Goal: Task Accomplishment & Management: Manage account settings

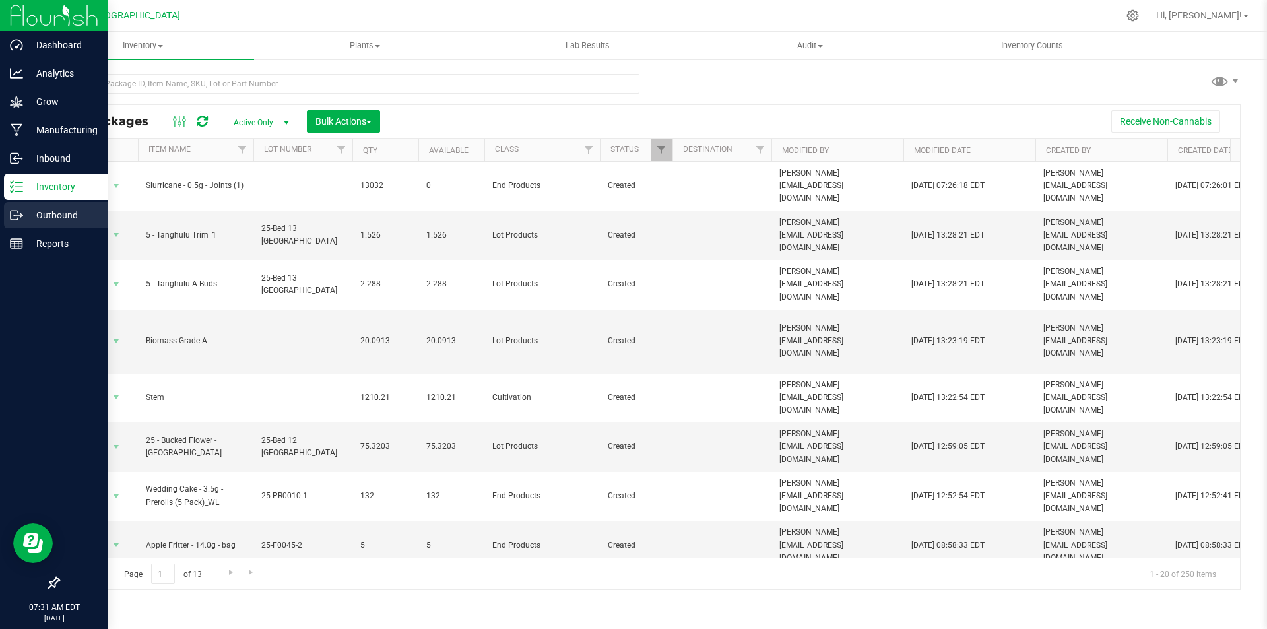
click at [18, 216] on icon at bounding box center [16, 215] width 13 height 13
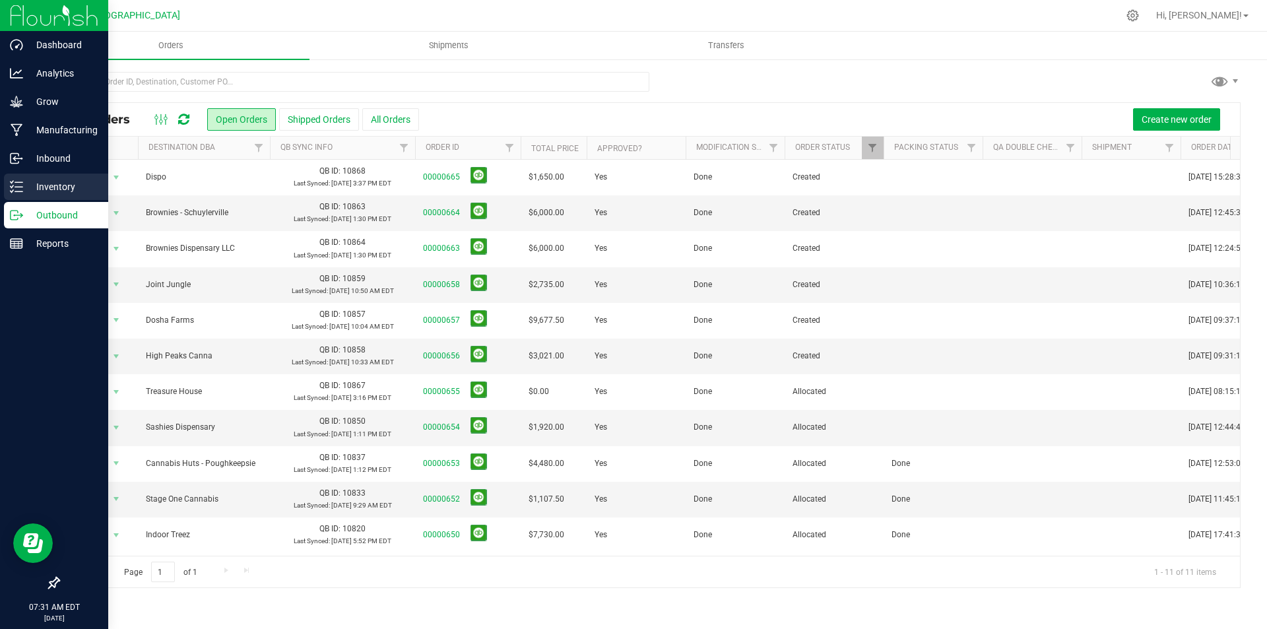
click at [14, 184] on icon at bounding box center [16, 186] width 13 height 13
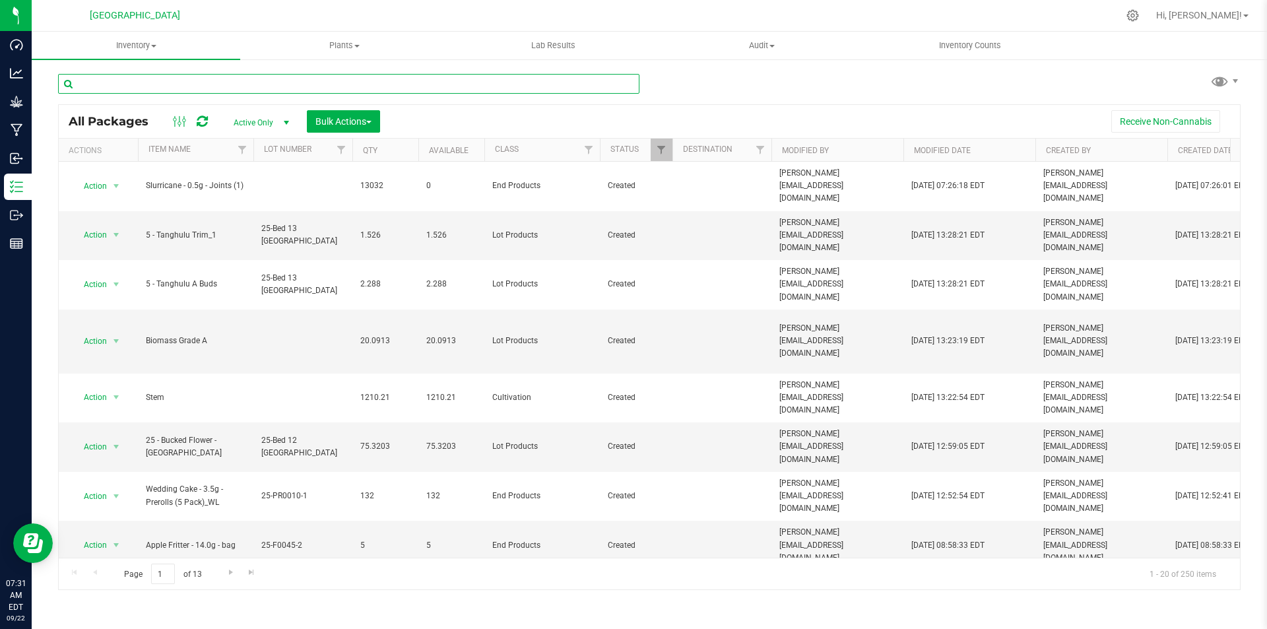
click at [242, 81] on input "text" at bounding box center [348, 84] width 581 height 20
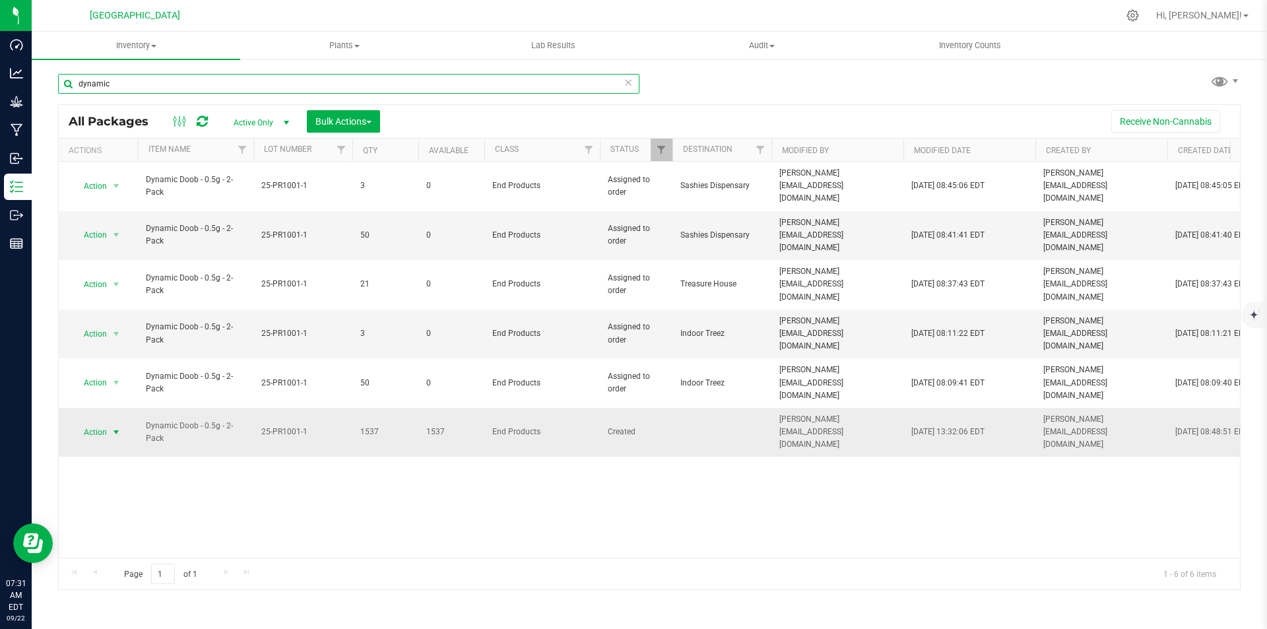
type input "dynamic"
click at [89, 423] on span "Action" at bounding box center [90, 432] width 36 height 18
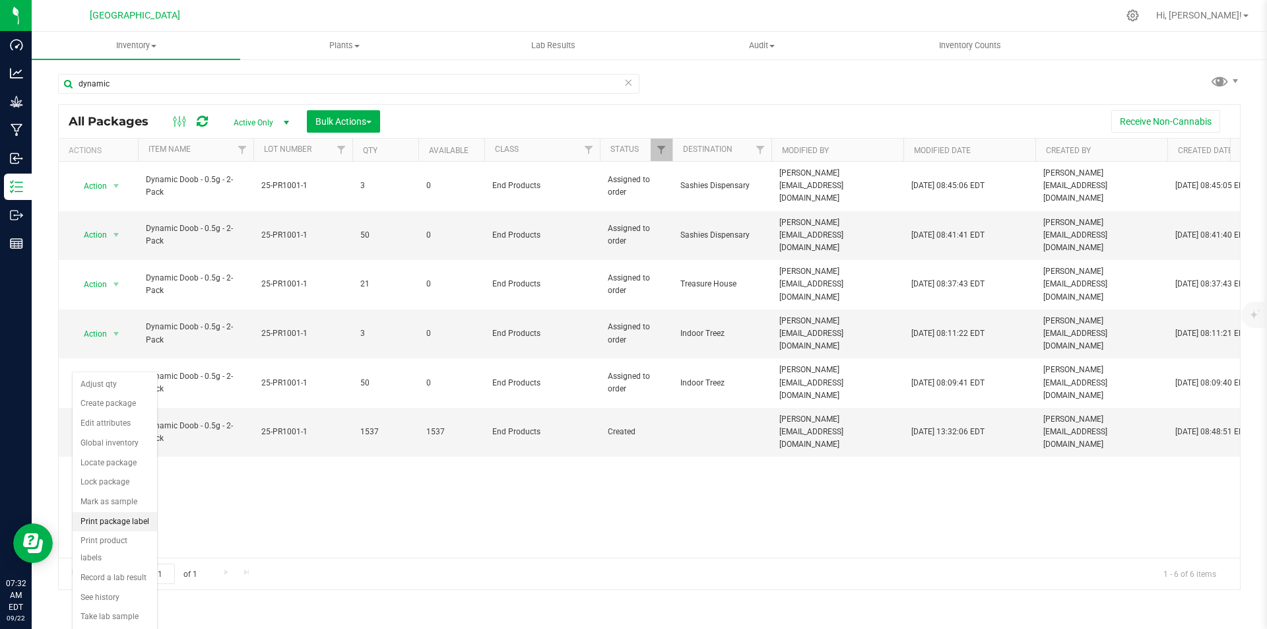
click at [117, 527] on li "Print package label" at bounding box center [115, 522] width 84 height 20
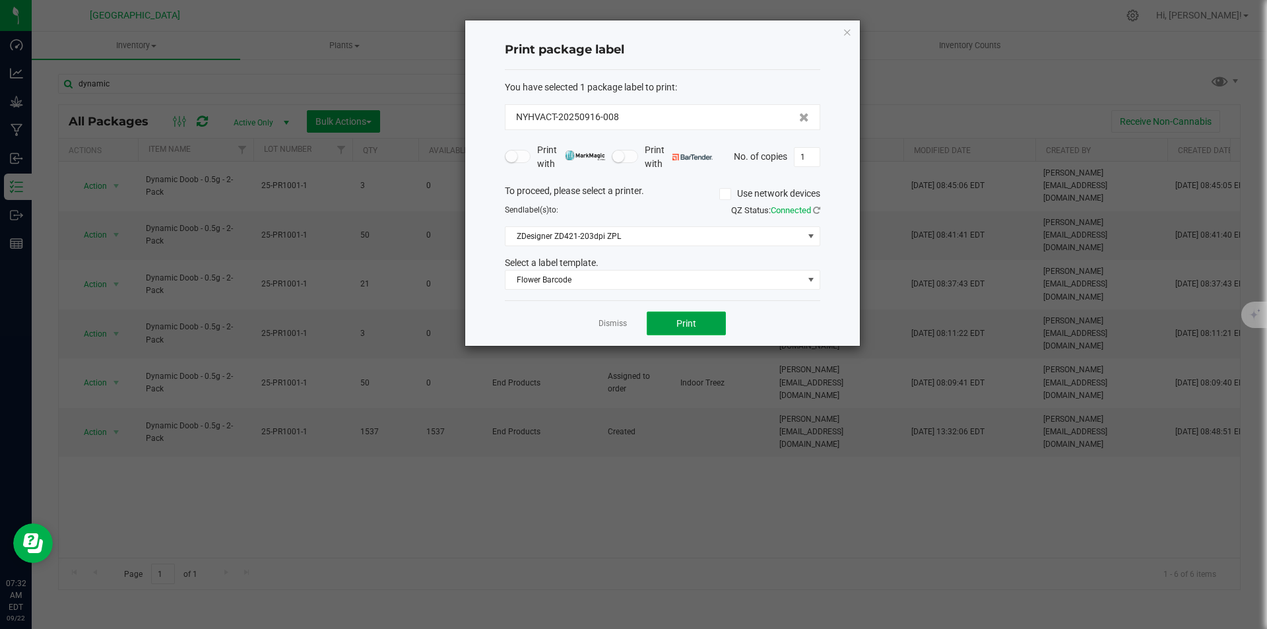
click at [699, 319] on button "Print" at bounding box center [686, 324] width 79 height 24
click at [614, 325] on link "Dismiss" at bounding box center [613, 323] width 28 height 11
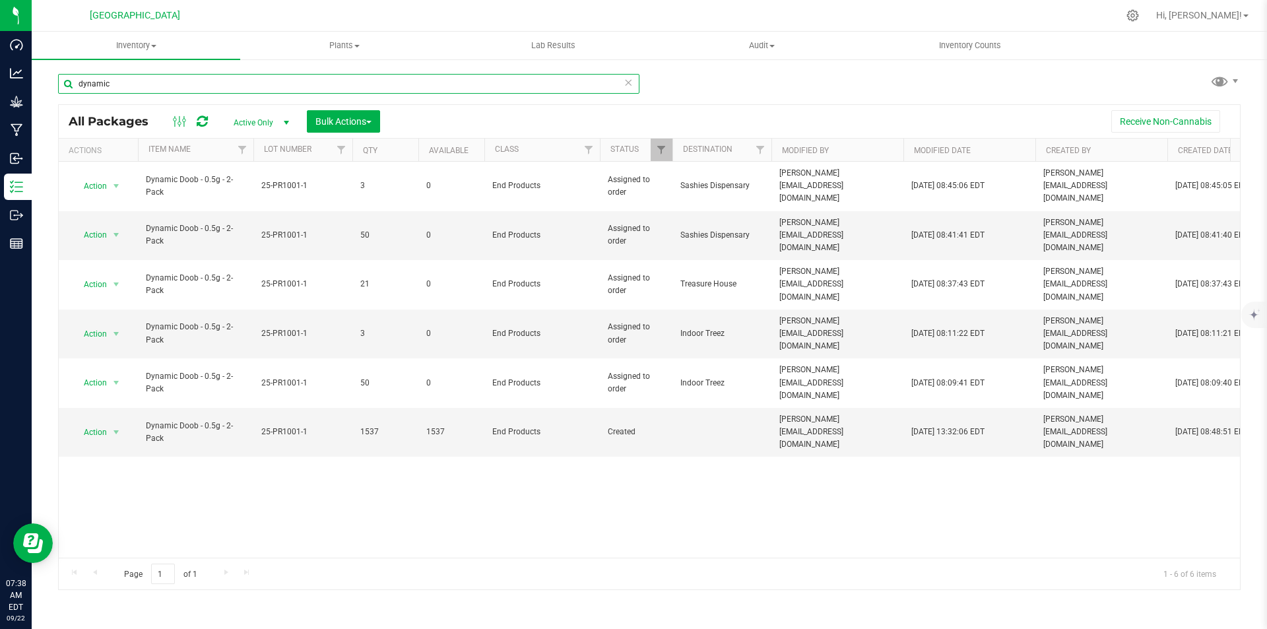
drag, startPoint x: 176, startPoint y: 76, endPoint x: -156, endPoint y: 73, distance: 332.6
click at [0, 73] on html "Dashboard Analytics Grow Manufacturing Inbound Inventory Outbound Reports 07:38…" at bounding box center [633, 314] width 1267 height 629
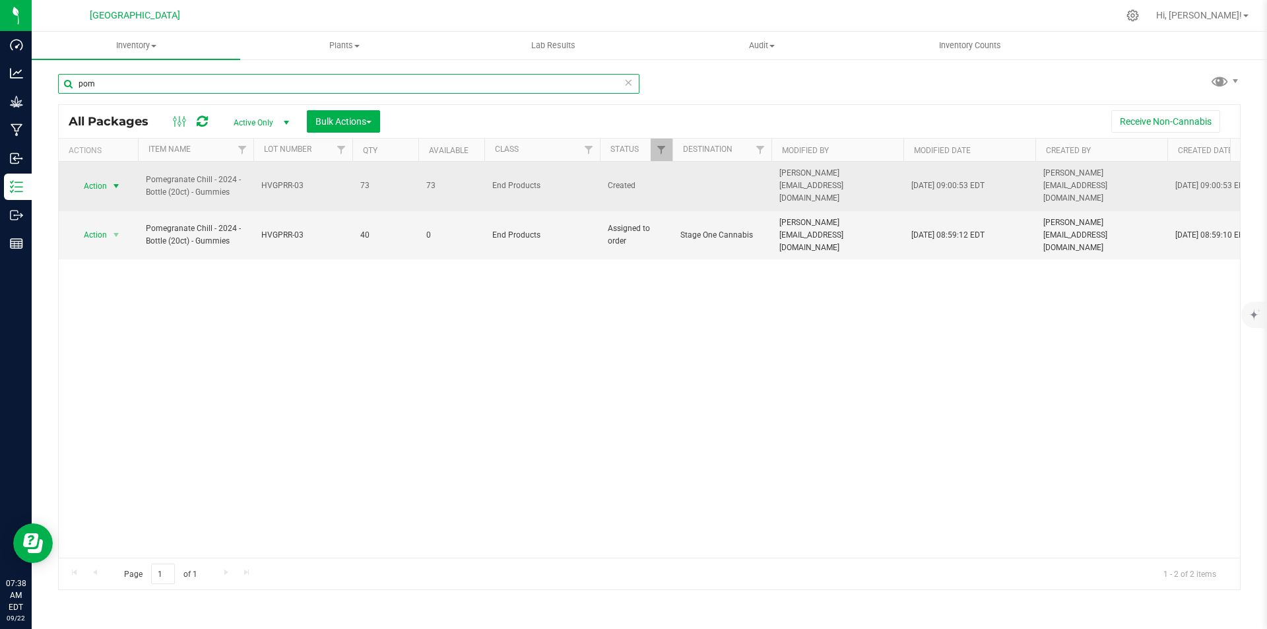
type input "pom"
click at [110, 177] on span "select" at bounding box center [116, 186] width 16 height 18
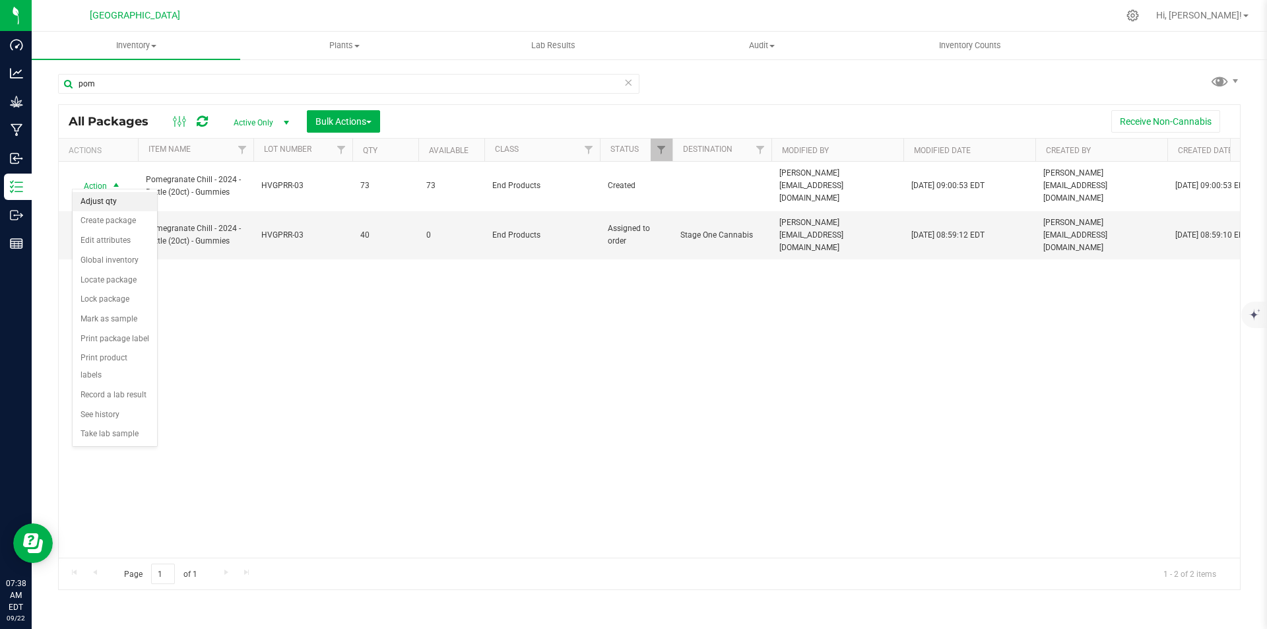
click at [106, 202] on li "Adjust qty" at bounding box center [115, 202] width 84 height 20
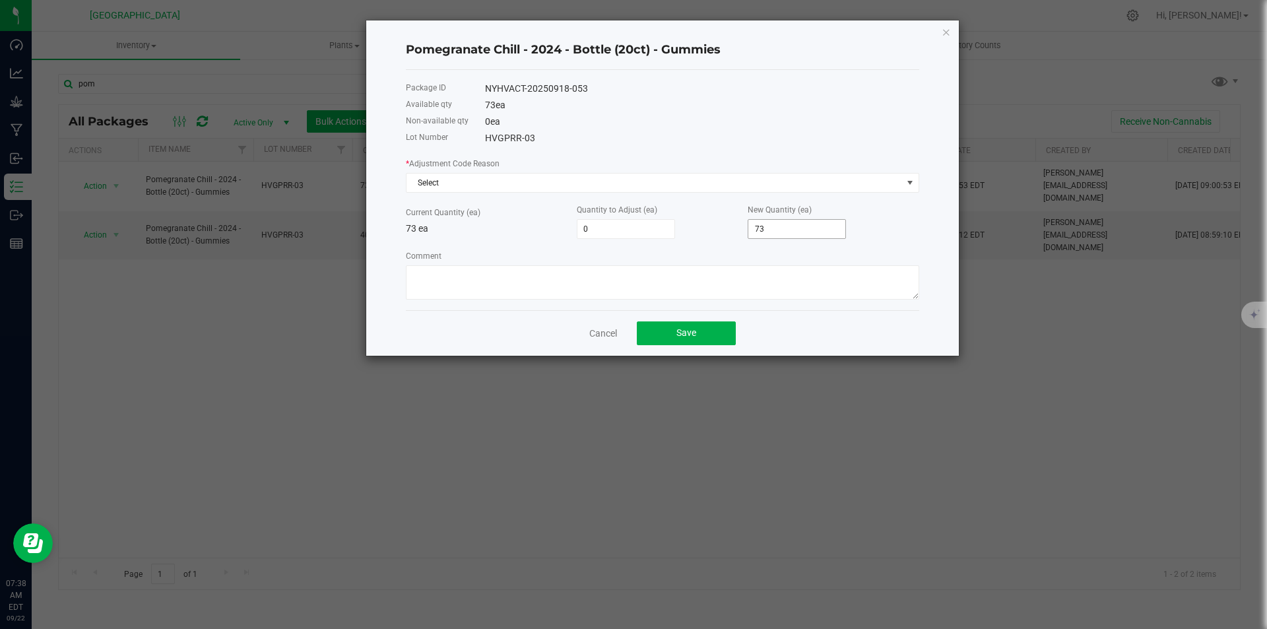
click at [789, 230] on input "73" at bounding box center [796, 229] width 97 height 18
type input "-73"
type input "-64"
type input "93"
type input "20"
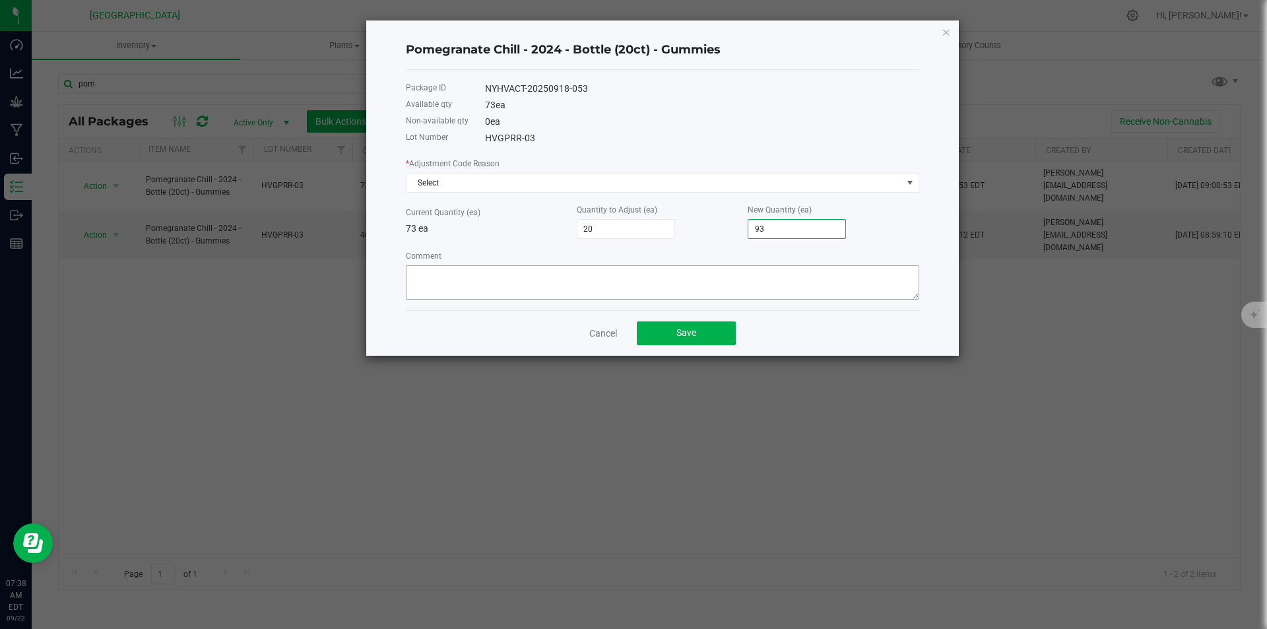
type input "93"
click at [653, 277] on textarea "Comment" at bounding box center [662, 282] width 513 height 34
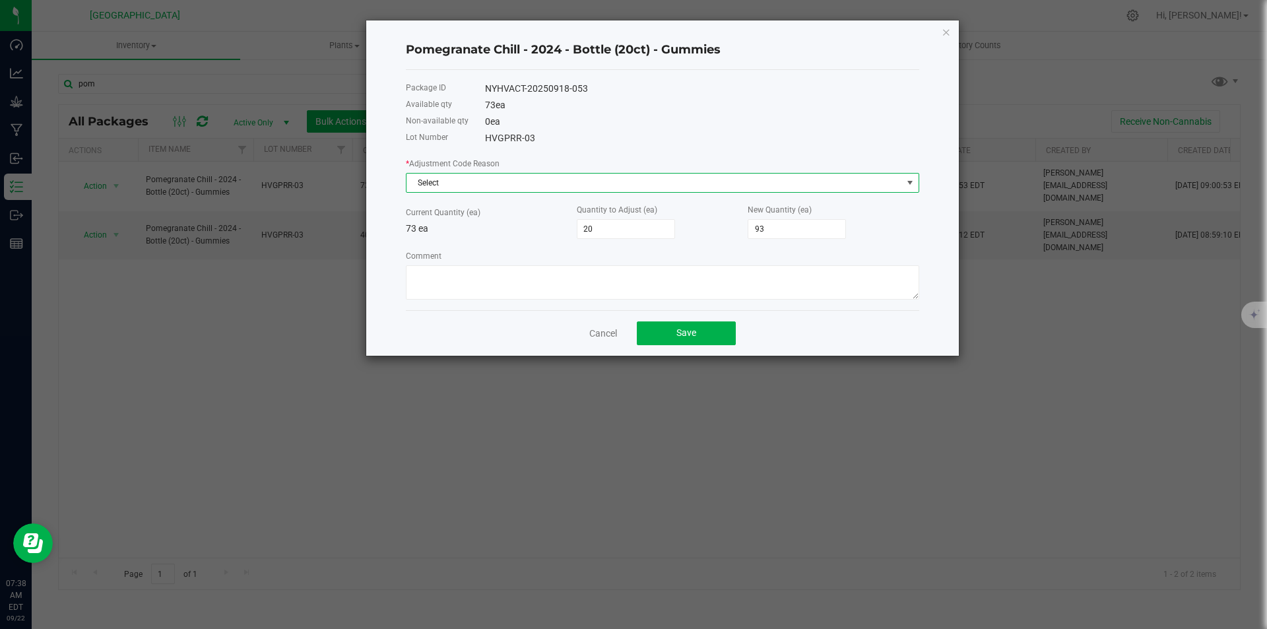
click at [640, 182] on span "Select" at bounding box center [655, 183] width 496 height 18
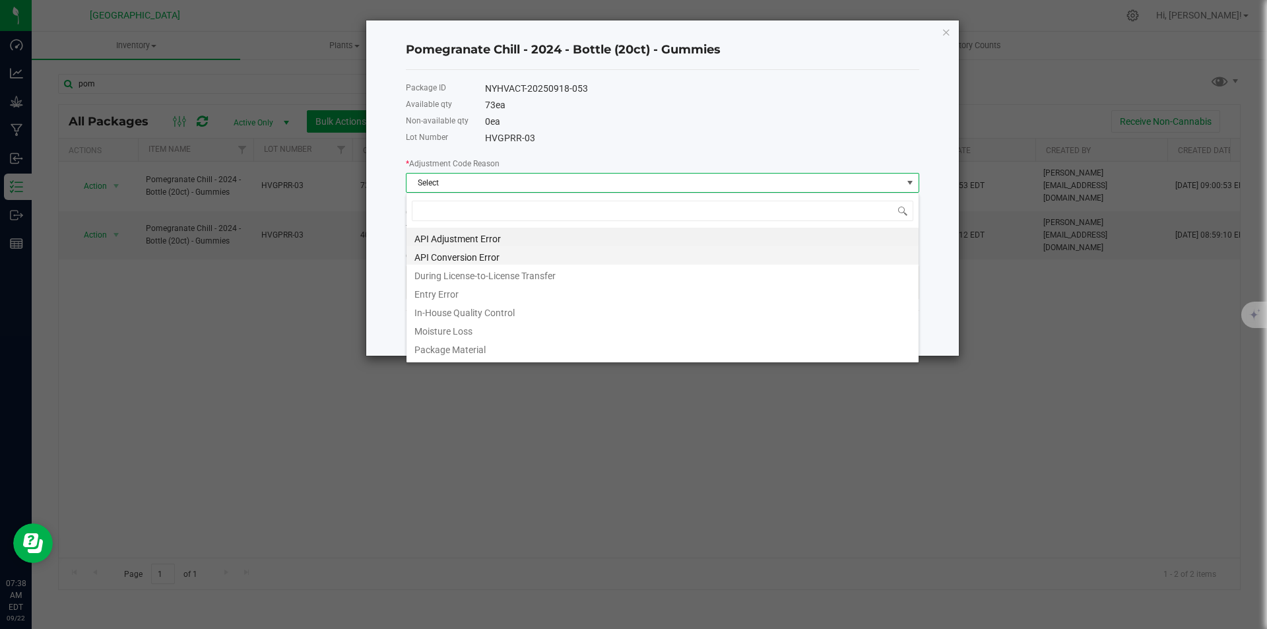
scroll to position [20, 513]
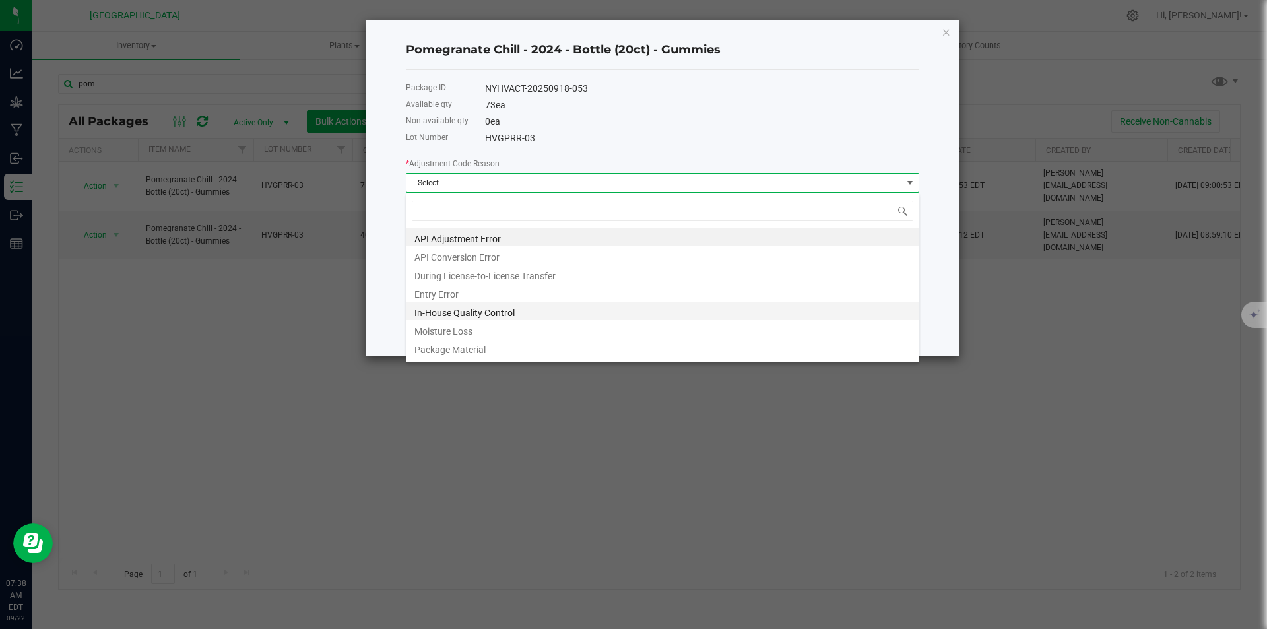
click at [459, 306] on li "In-House Quality Control" at bounding box center [663, 311] width 512 height 18
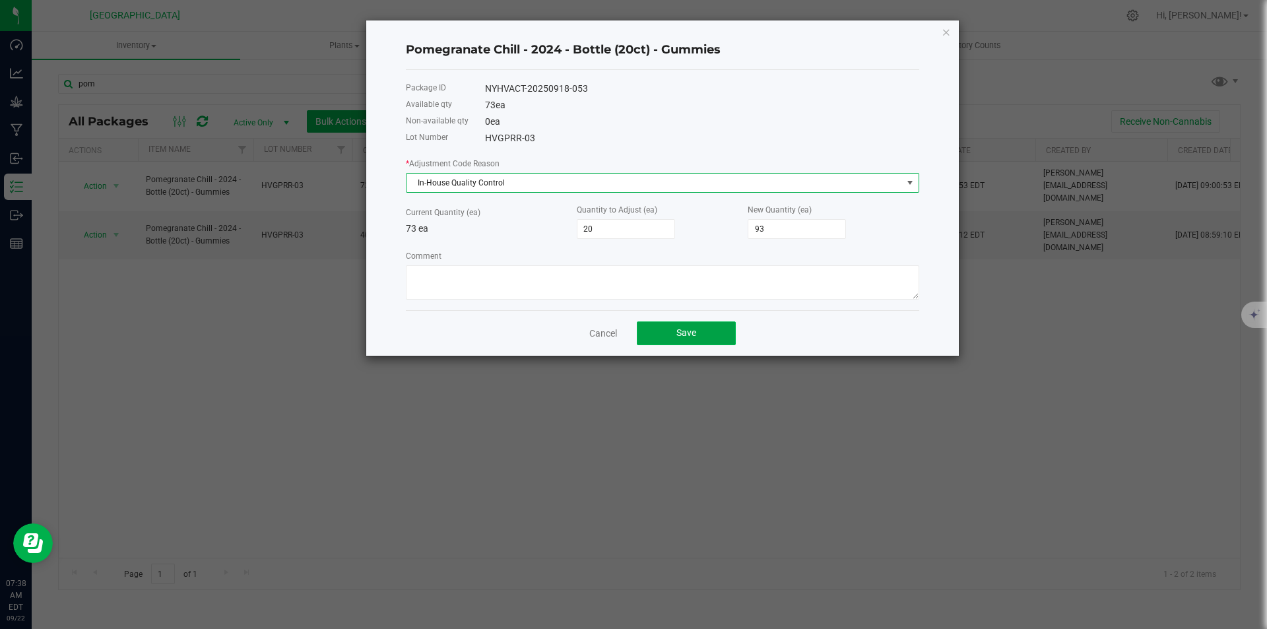
click at [711, 333] on button "Save" at bounding box center [686, 333] width 99 height 24
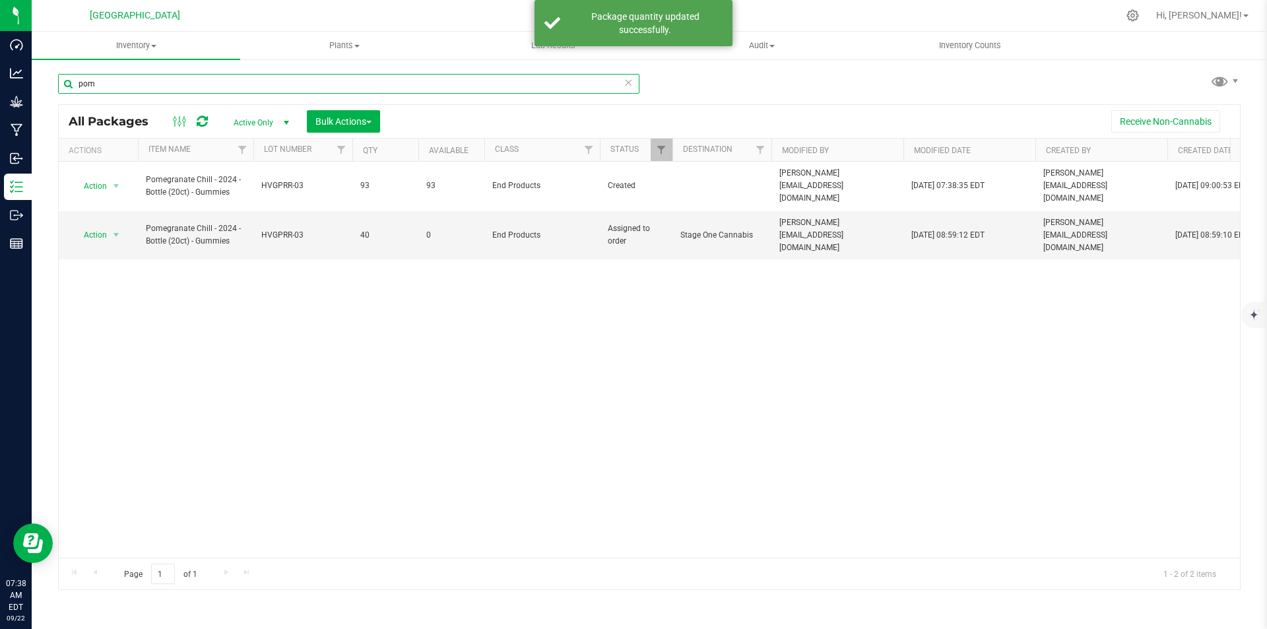
click at [168, 86] on input "pom" at bounding box center [348, 84] width 581 height 20
type input "p"
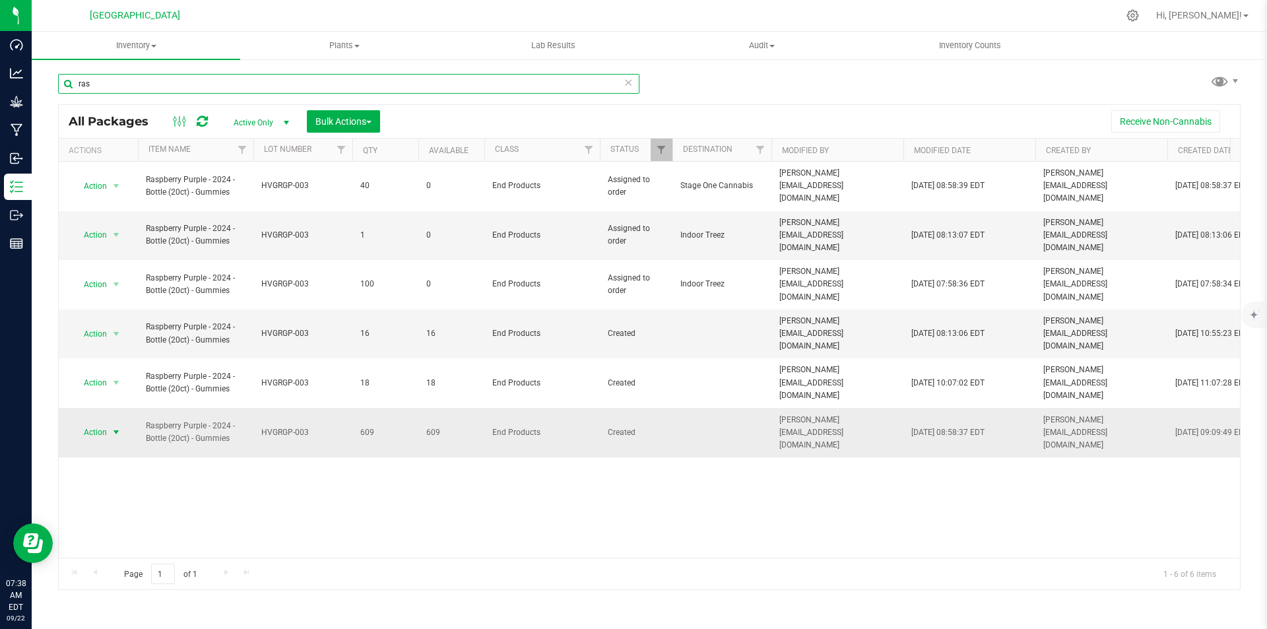
type input "ras"
click at [114, 427] on span "select" at bounding box center [116, 432] width 11 height 11
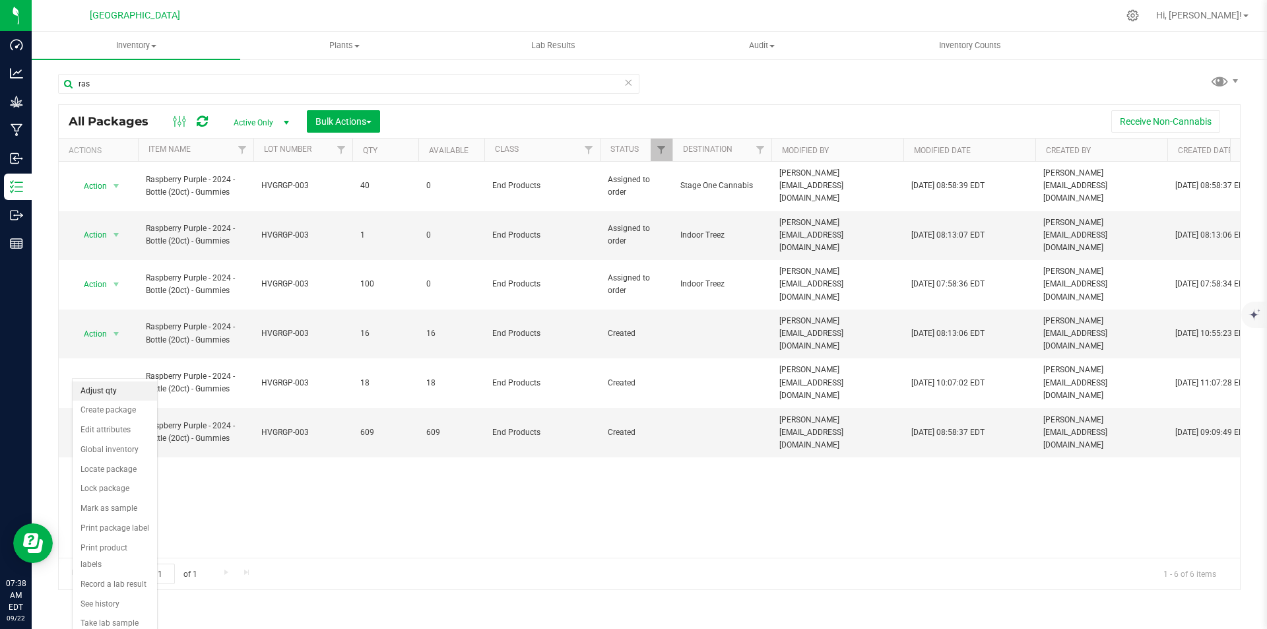
drag, startPoint x: 114, startPoint y: 373, endPoint x: 103, endPoint y: 385, distance: 15.9
click at [103, 385] on li "Adjust qty" at bounding box center [115, 391] width 84 height 20
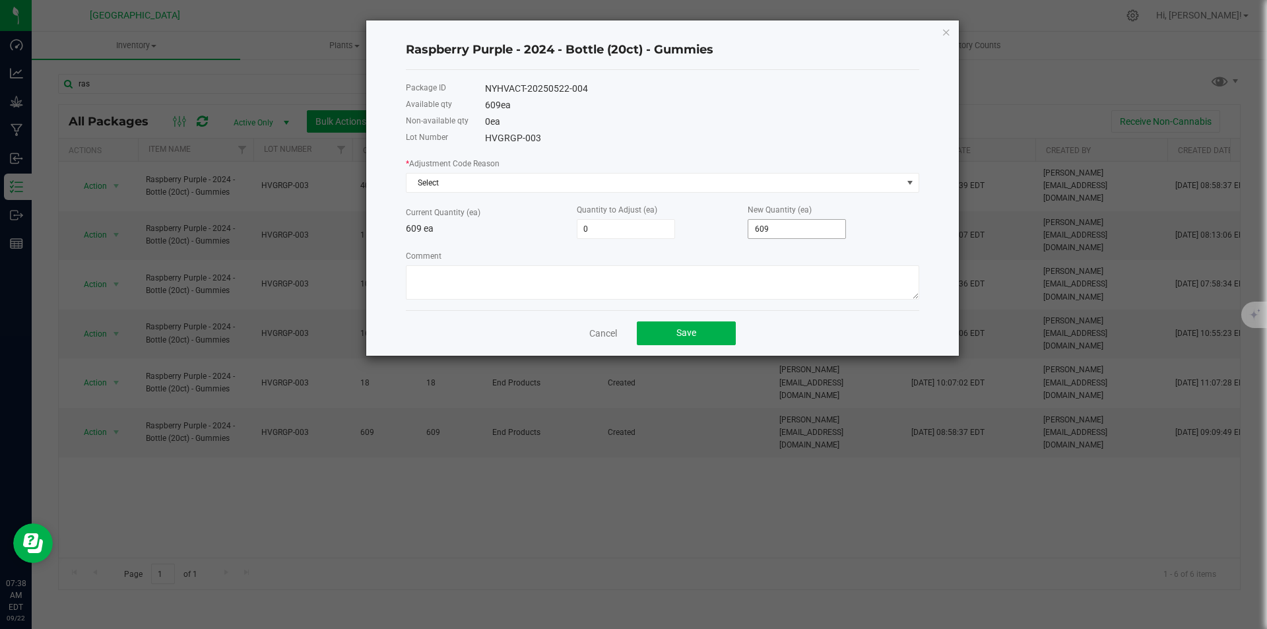
click at [777, 234] on input "609" at bounding box center [796, 229] width 97 height 18
type input "-609"
type input "6"
type input "-603"
type input "6"
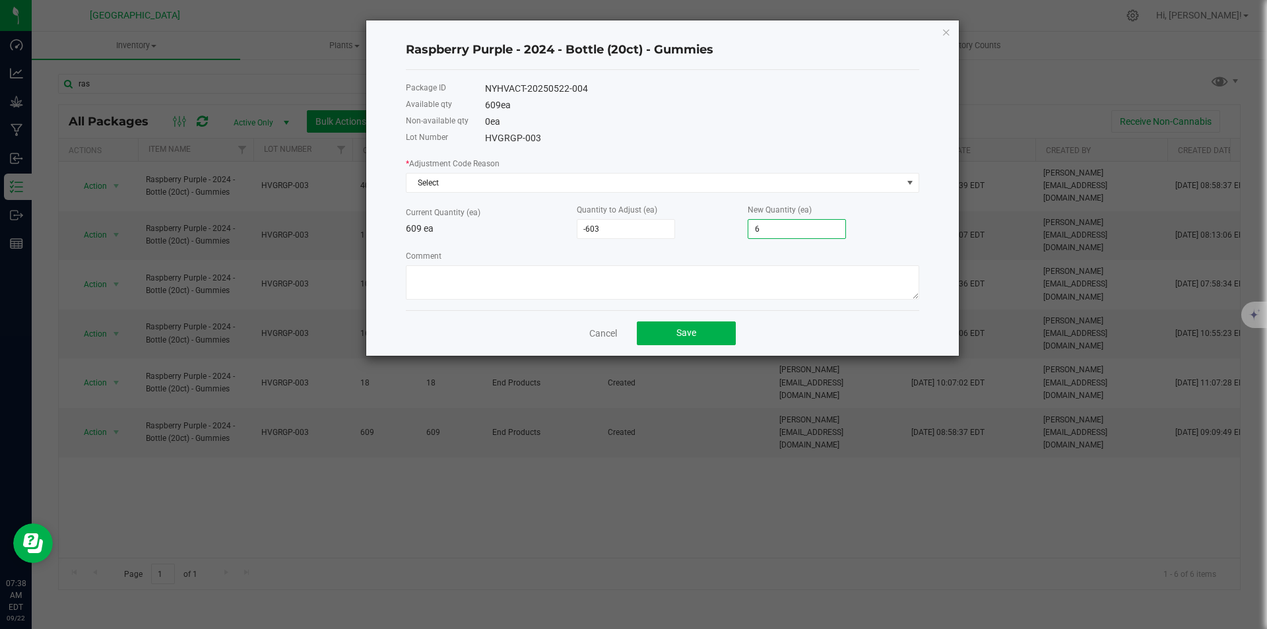
type input "-547"
type input "62"
type input "20"
type input "629"
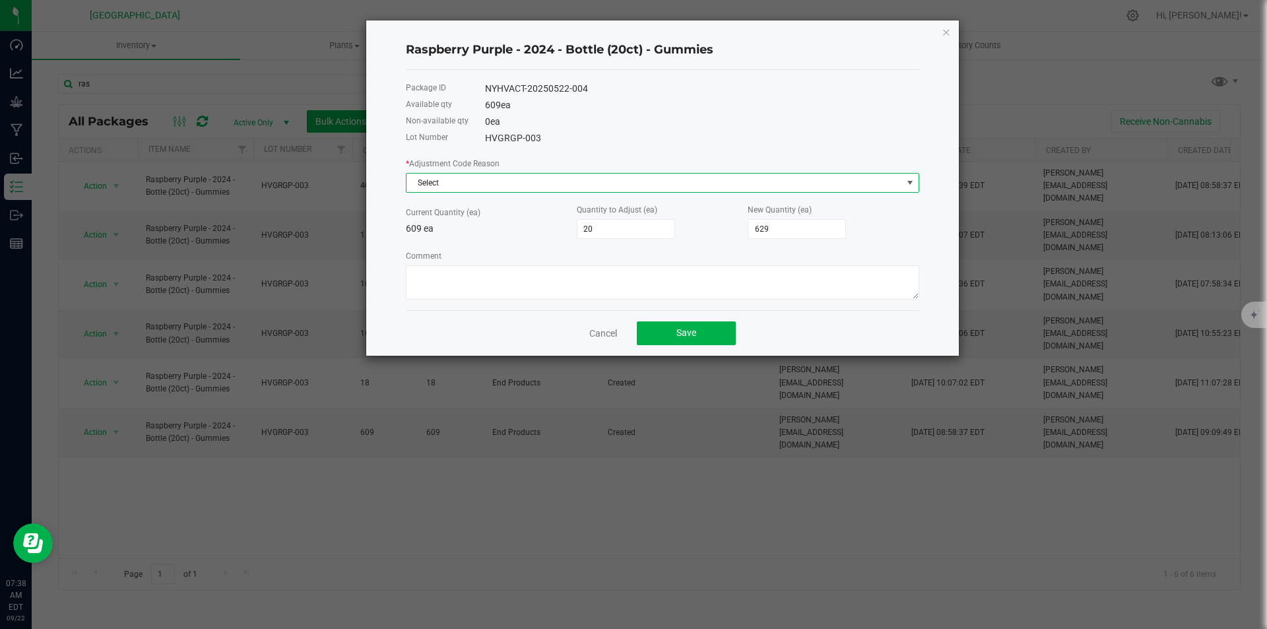
click at [520, 180] on span "Select" at bounding box center [655, 183] width 496 height 18
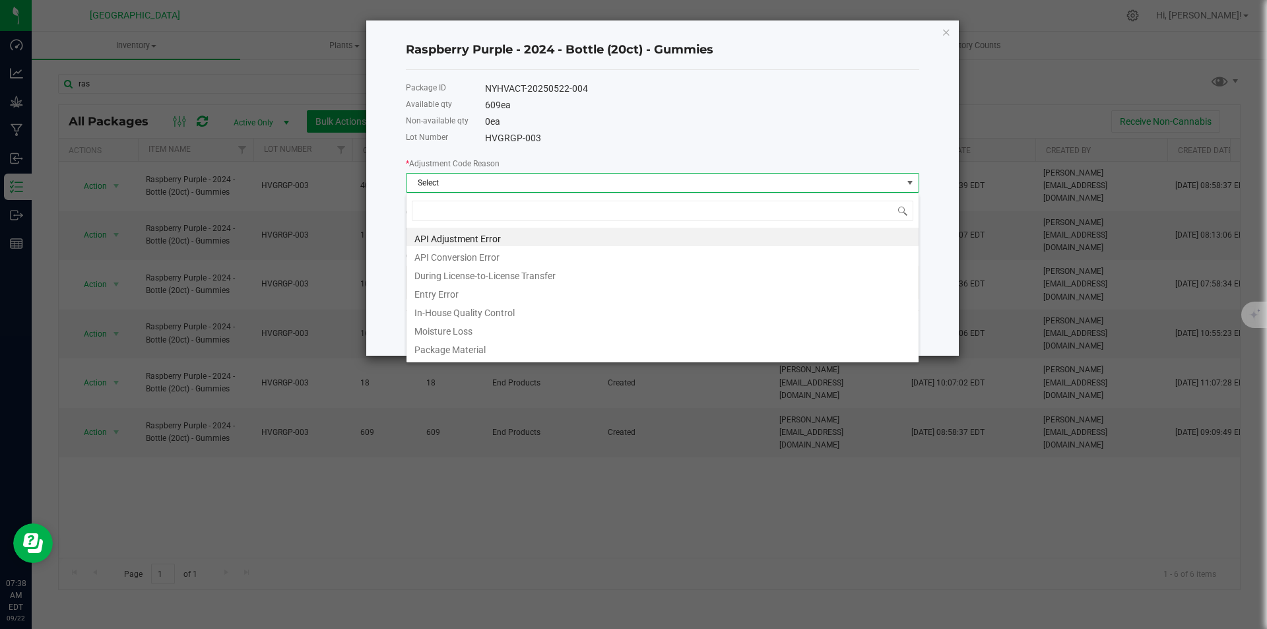
scroll to position [20, 513]
click at [475, 312] on li "In-House Quality Control" at bounding box center [663, 311] width 512 height 18
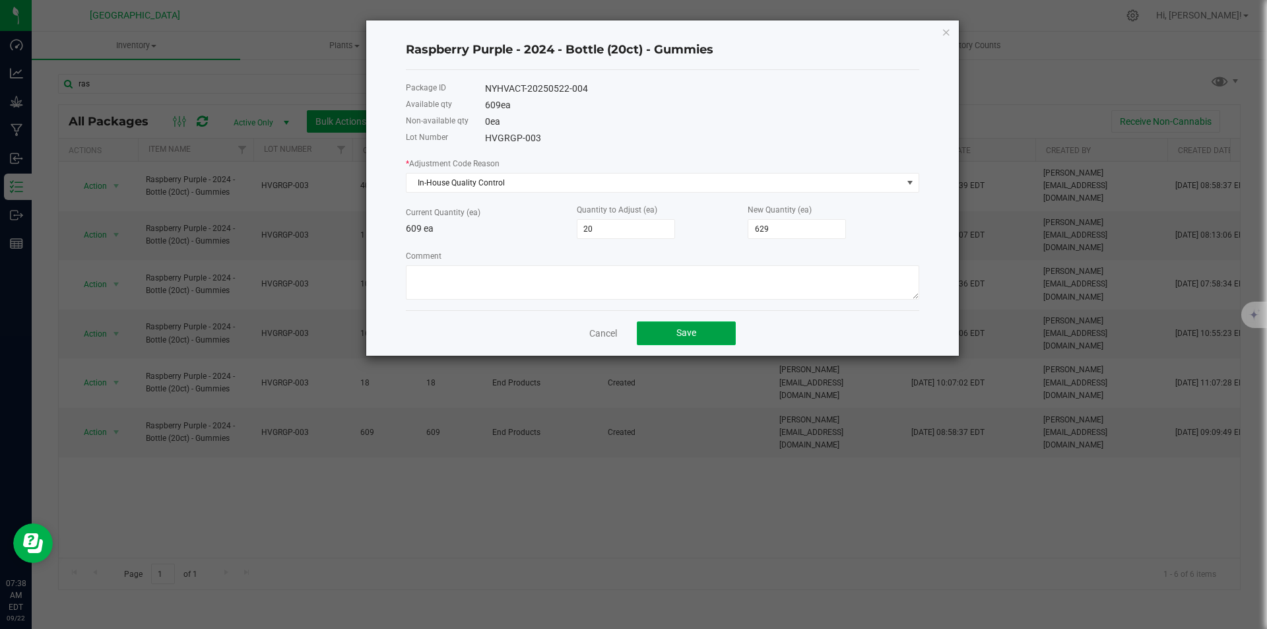
click at [690, 341] on button "Save" at bounding box center [686, 333] width 99 height 24
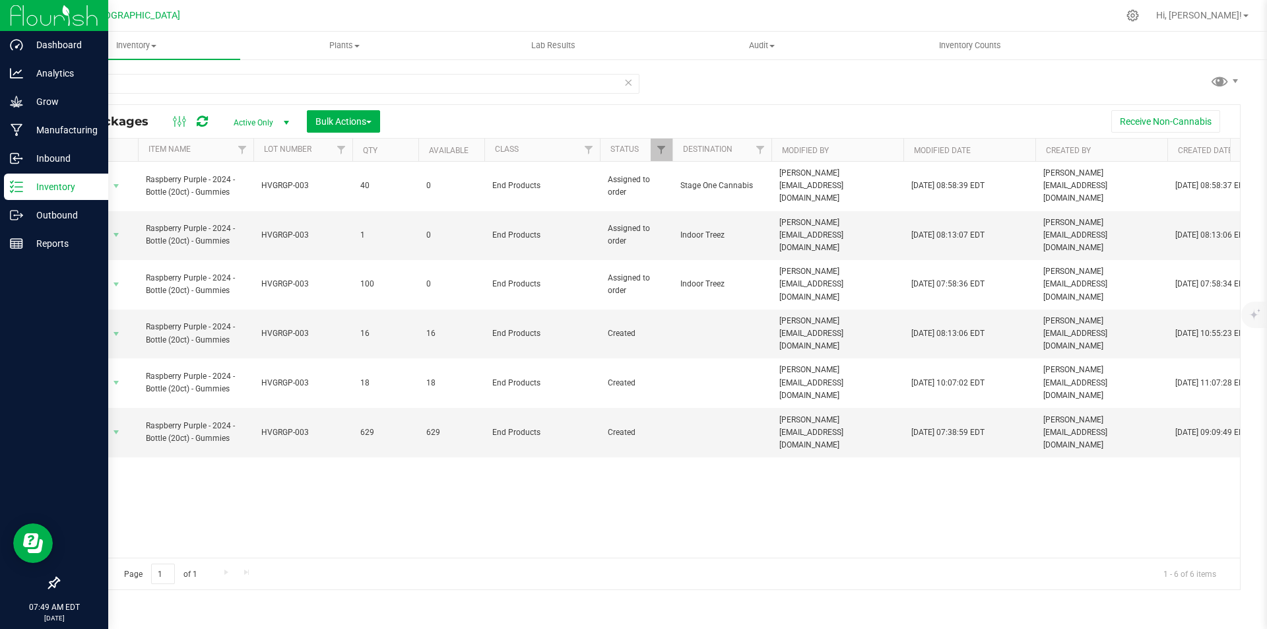
click at [77, 183] on p "Inventory" at bounding box center [62, 187] width 79 height 16
